Goal: Contribute content: Add original content to the website for others to see

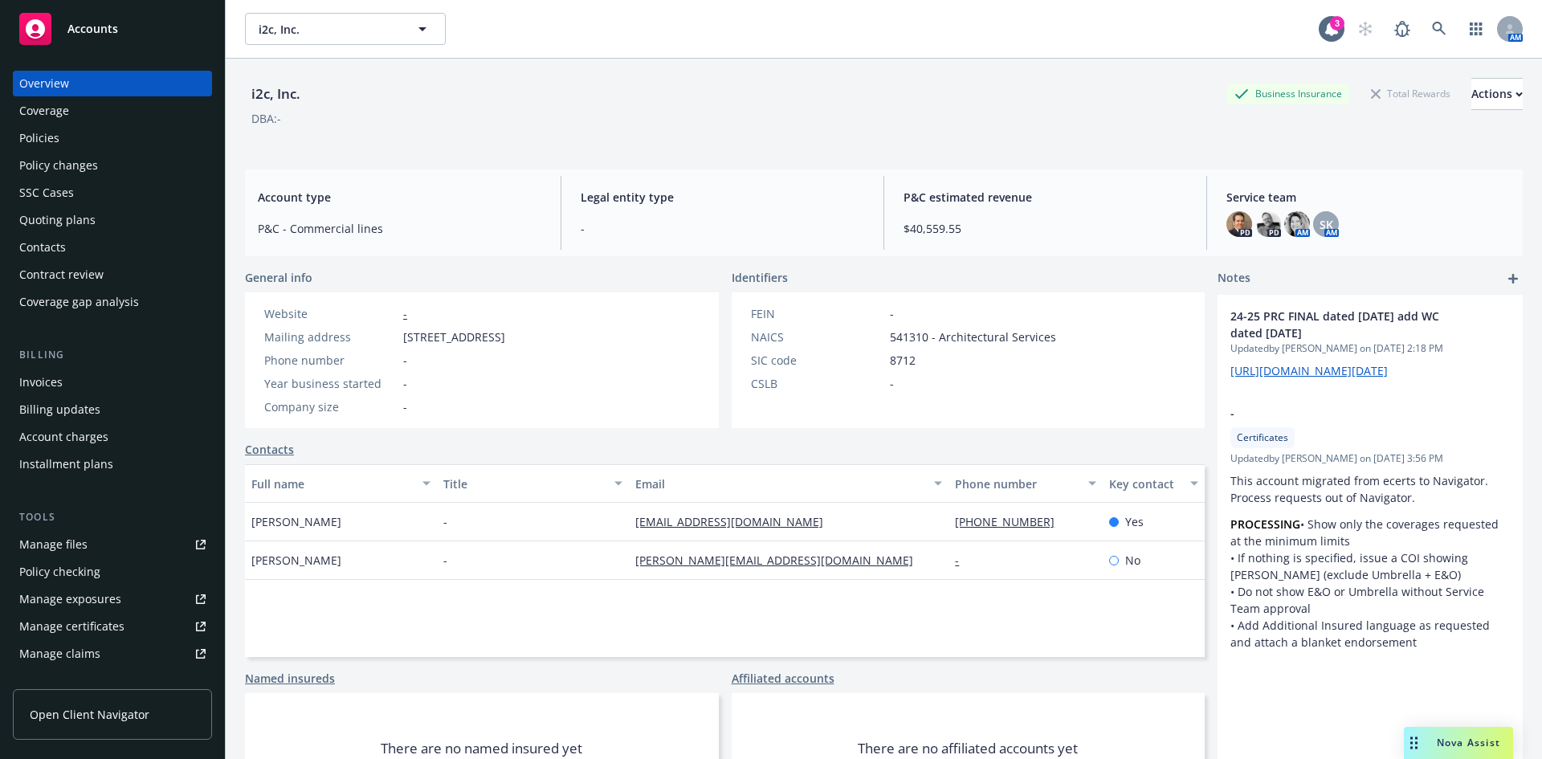
click at [1510, 277] on link "add" at bounding box center [1512, 278] width 19 height 19
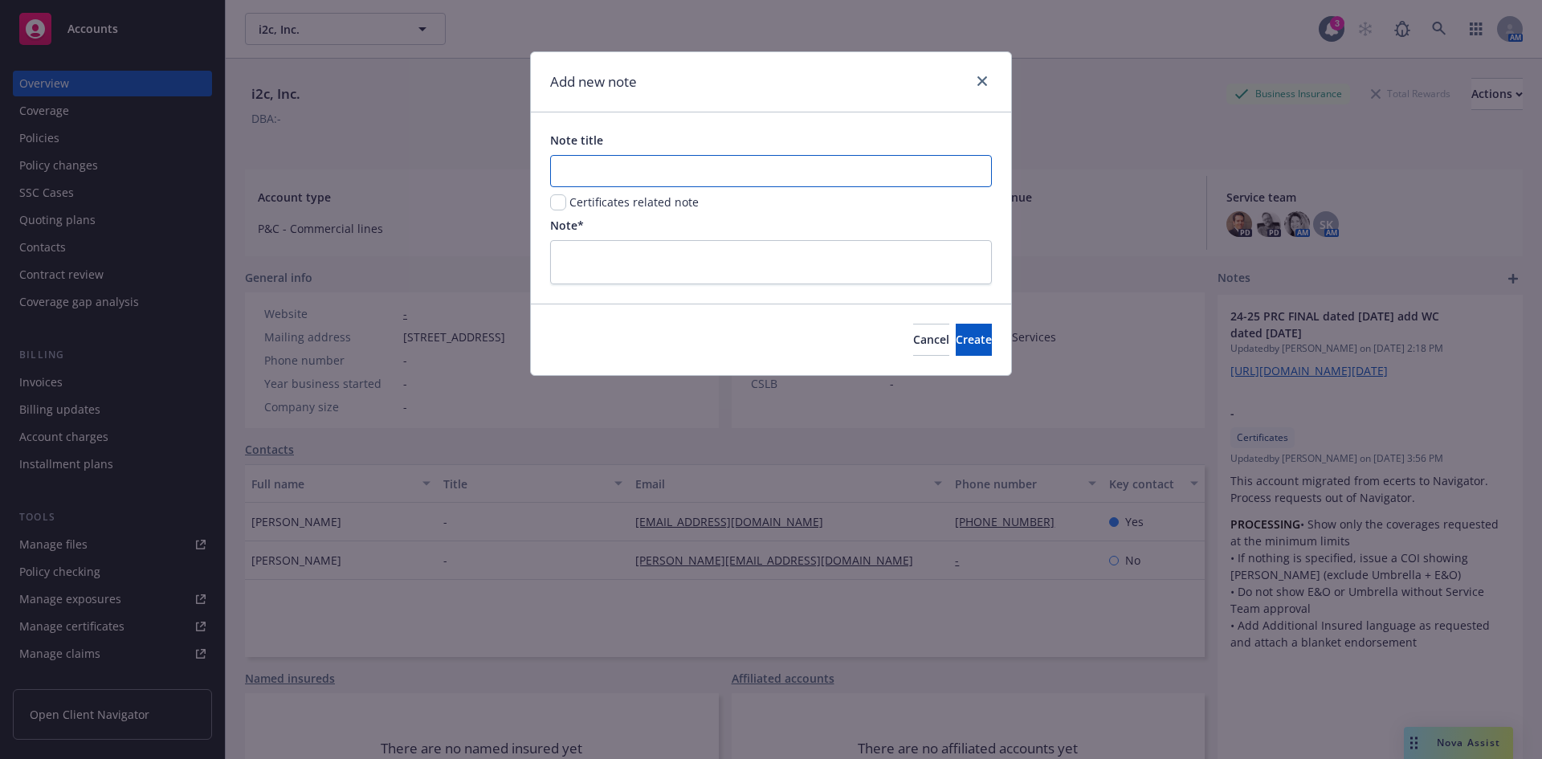
click at [568, 169] on input "Note title" at bounding box center [771, 171] width 442 height 32
type input "24-25 Summary of Insurance"
paste textarea "[URL][DOMAIN_NAME]"
type textarea "[URL][DOMAIN_NAME]"
type textarea "x"
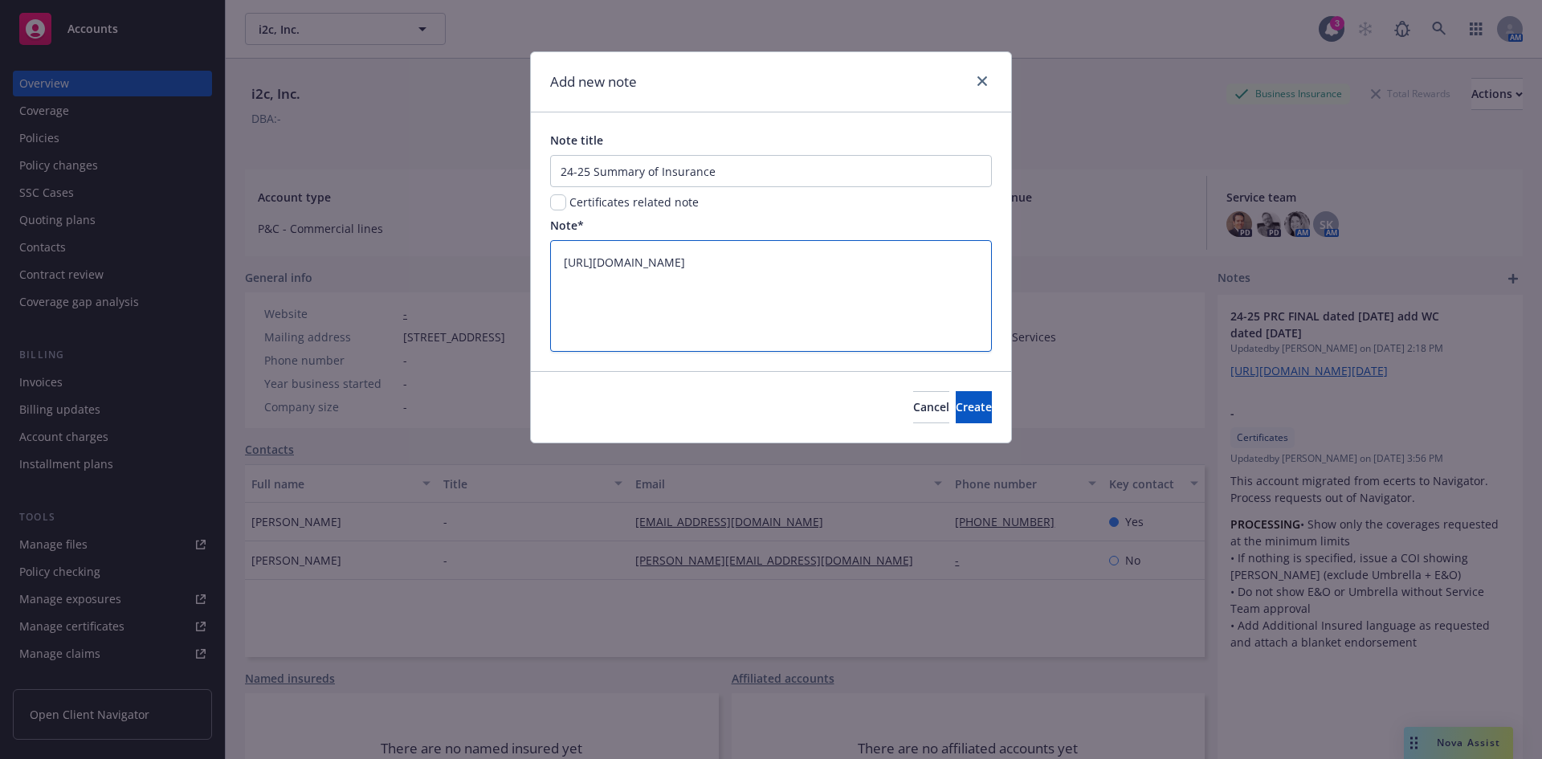
scroll to position [4, 0]
type textarea "[URL][DOMAIN_NAME]"
click at [956, 402] on span "Create" at bounding box center [974, 406] width 36 height 15
type textarea "x"
